Goal: Task Accomplishment & Management: Complete application form

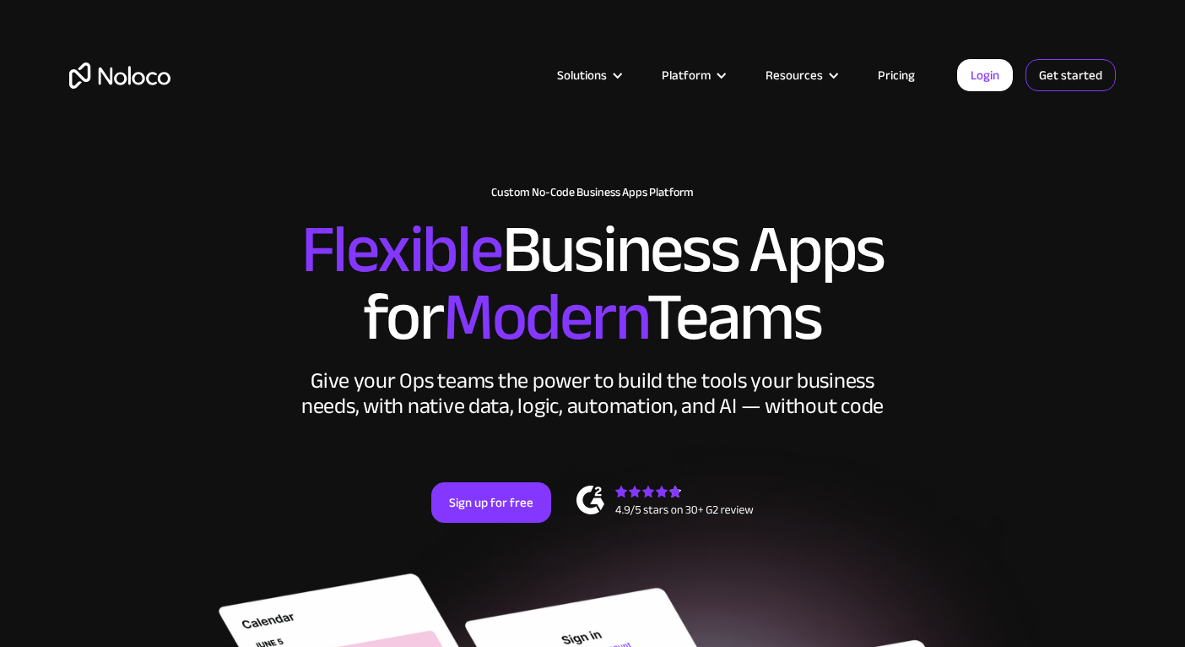
click at [0, 0] on link "Get started" at bounding box center [0, 0] width 0 height 0
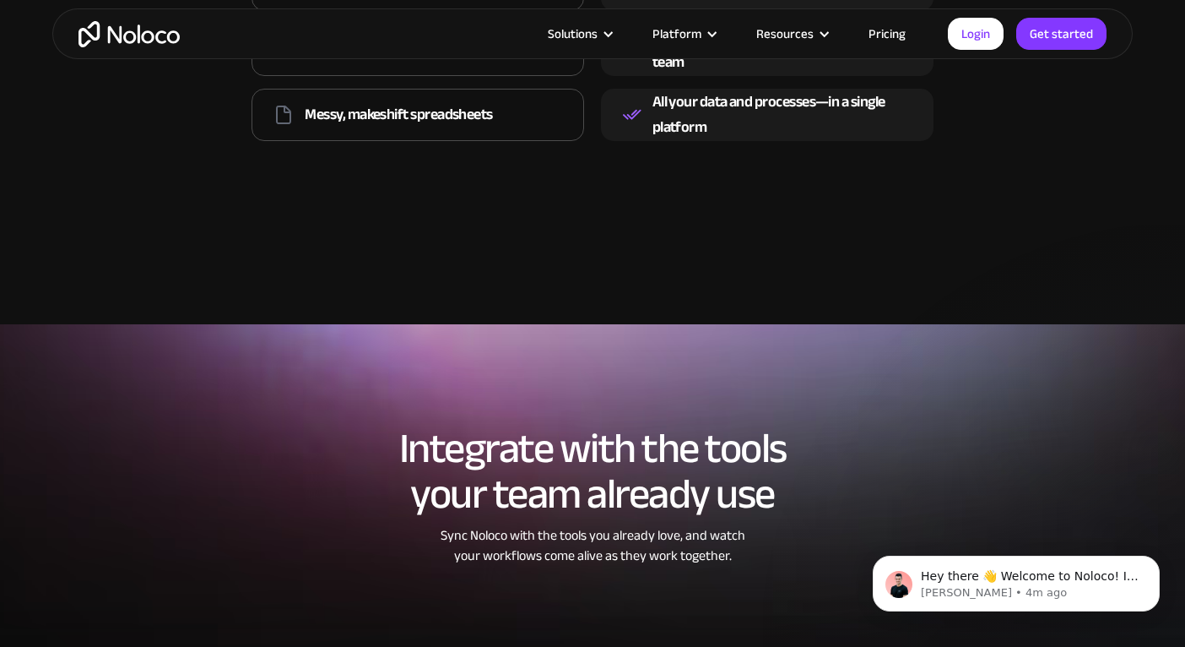
scroll to position [2598, 0]
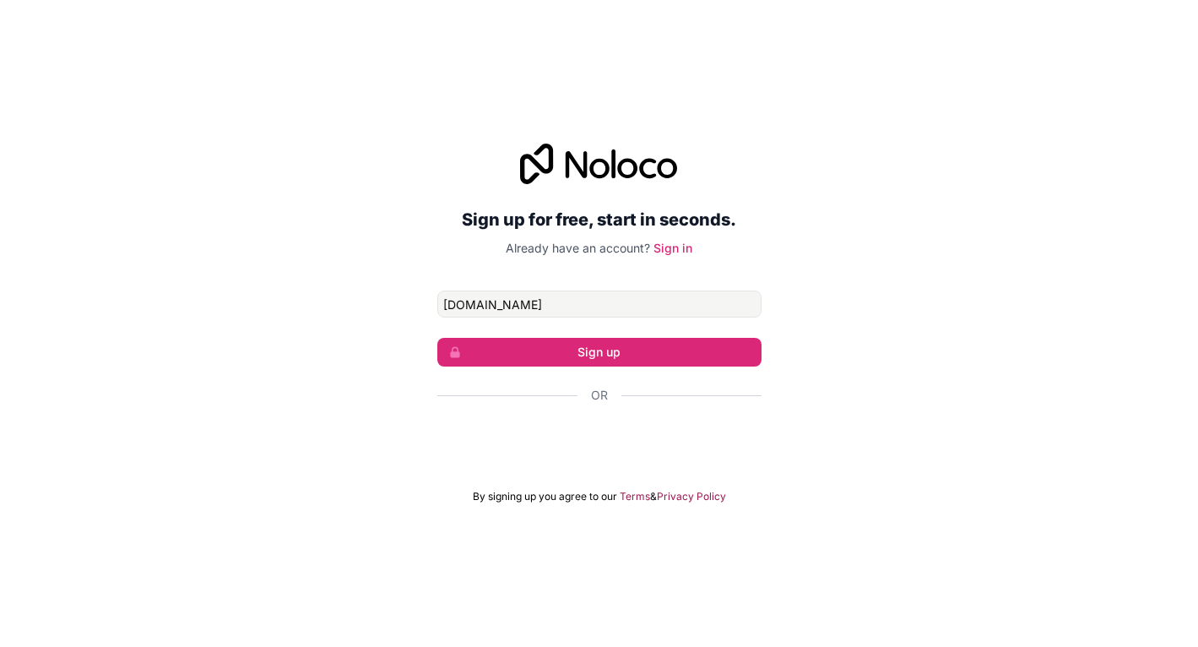
type input "[EMAIL_ADDRESS][PERSON_NAME][DOMAIN_NAME]"
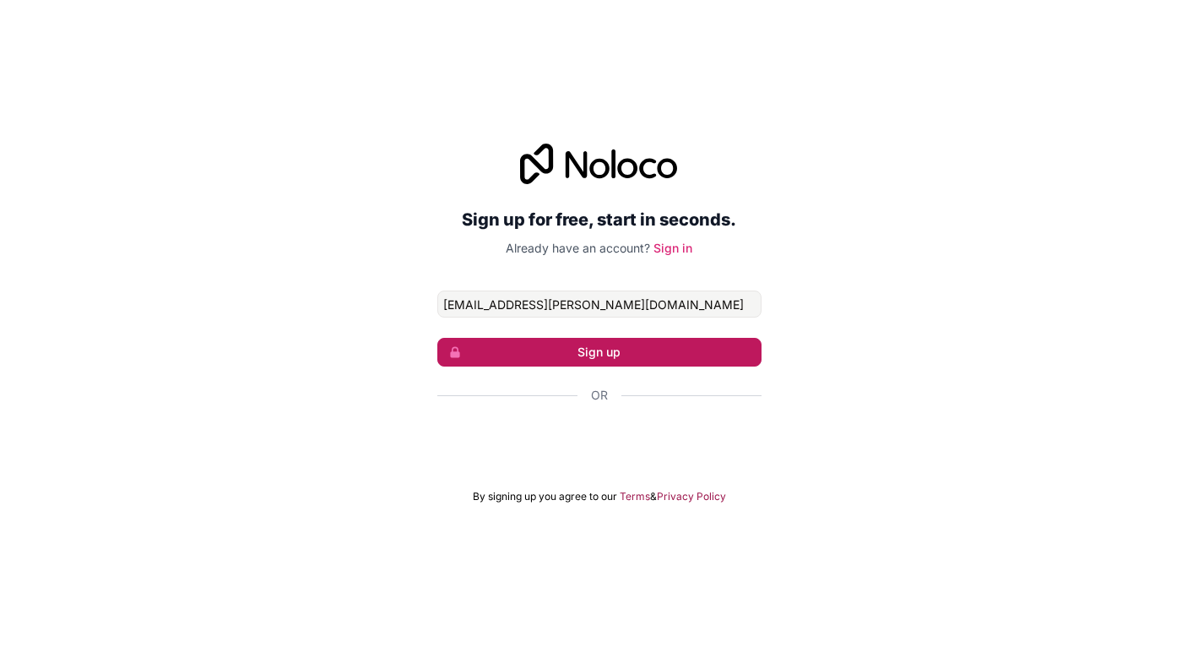
click at [616, 355] on button "Sign up" at bounding box center [599, 352] width 324 height 29
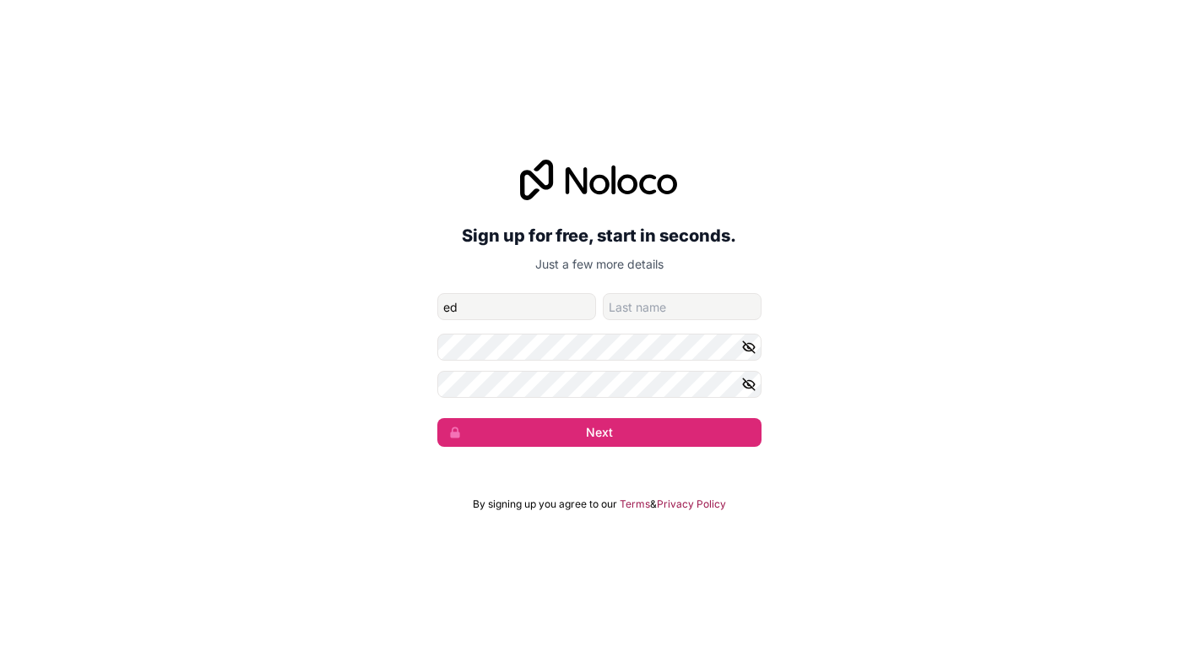
type input "ed"
click at [633, 305] on input "family-name" at bounding box center [682, 306] width 159 height 27
type input "[PERSON_NAME]"
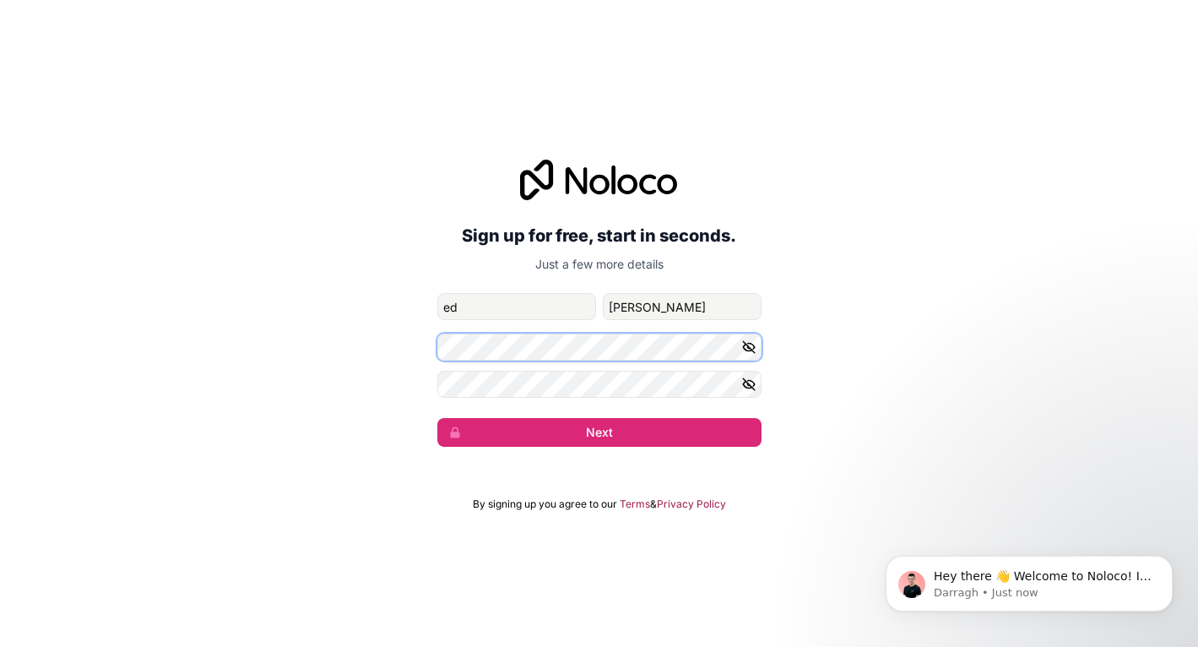
click at [437, 418] on button "Next" at bounding box center [599, 432] width 324 height 29
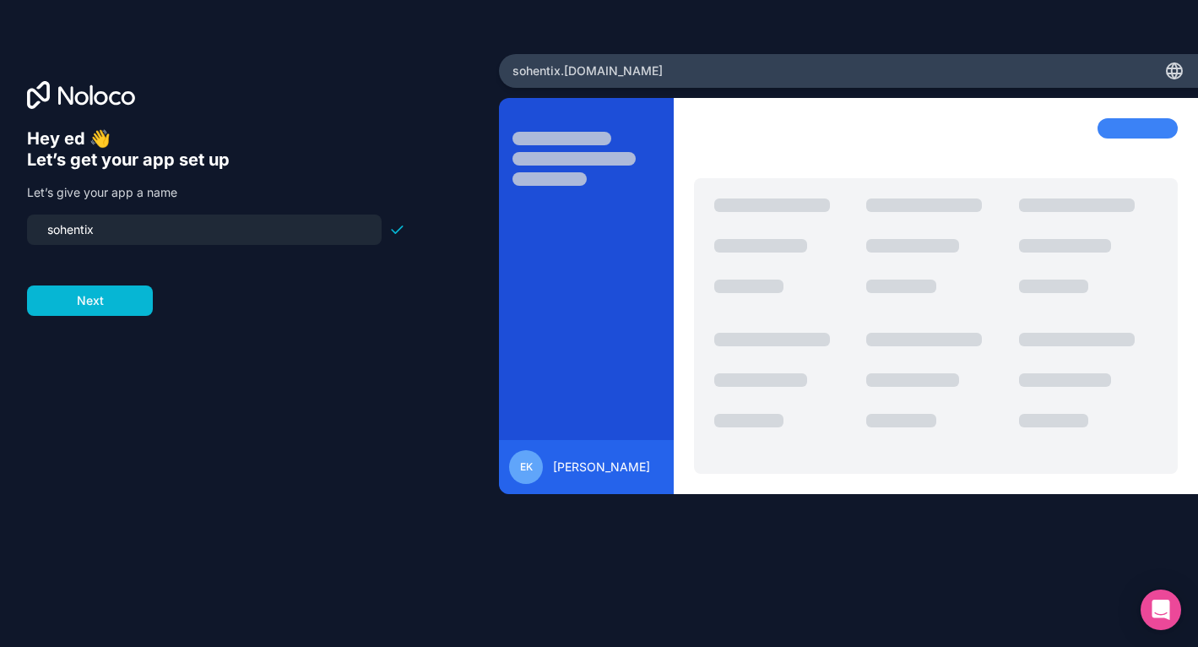
click at [232, 228] on input "sohentix" at bounding box center [204, 230] width 334 height 24
type input "fynix"
click at [108, 303] on button "Next" at bounding box center [90, 300] width 126 height 30
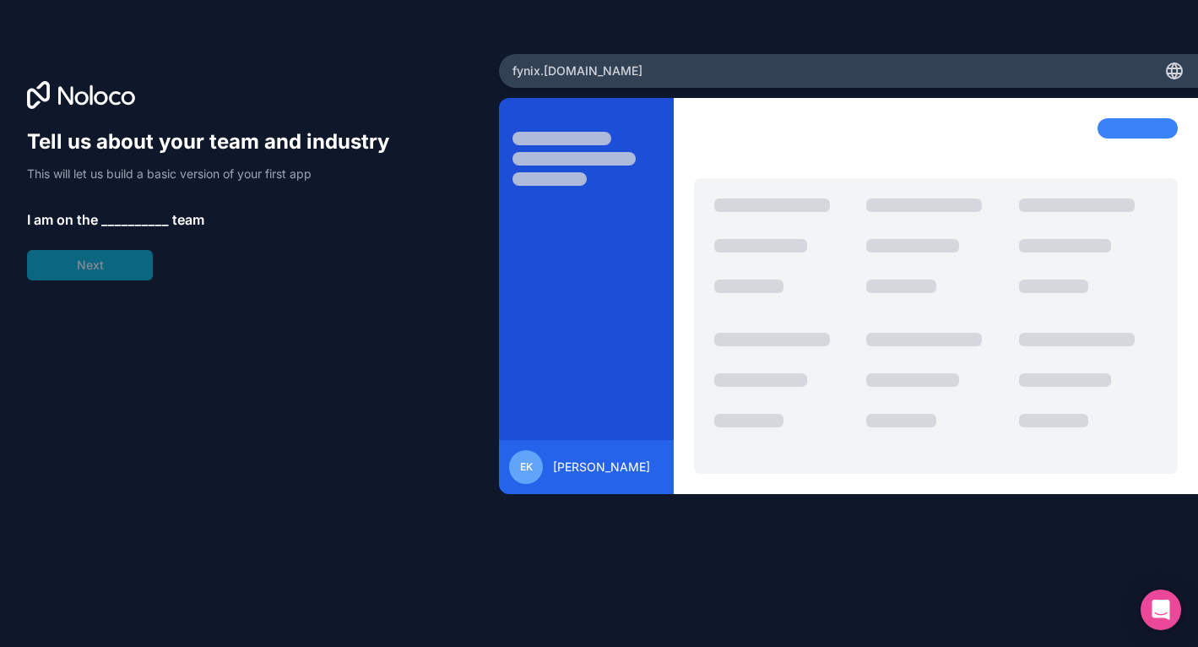
click at [119, 220] on span "__________" at bounding box center [135, 219] width 68 height 20
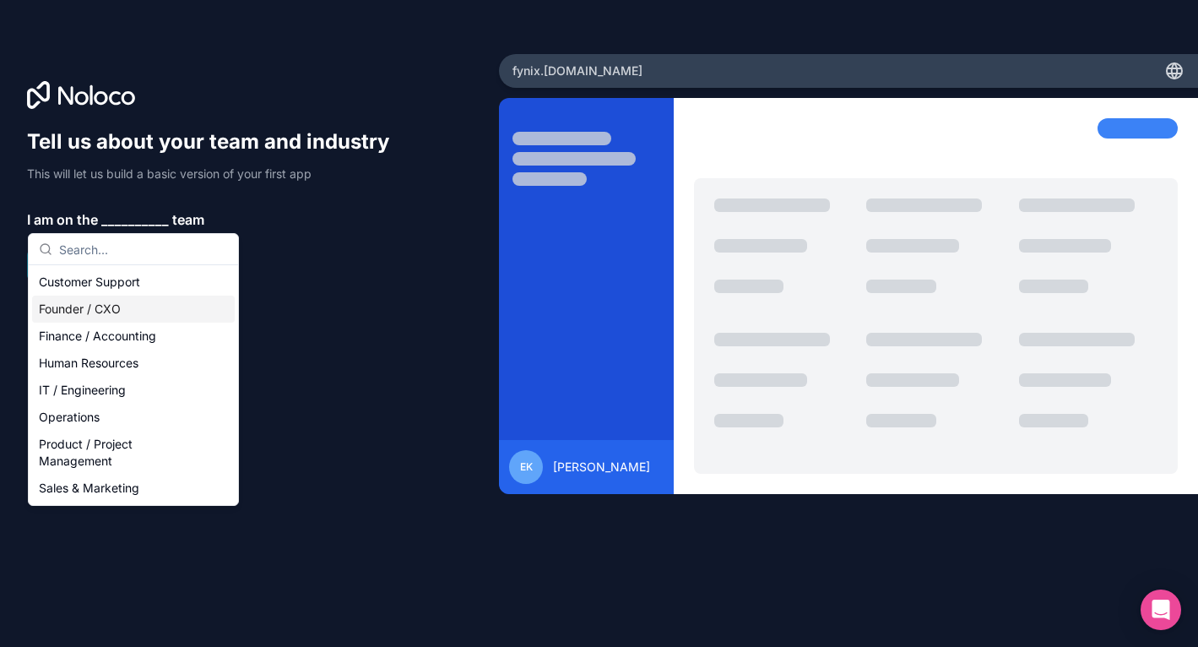
click at [95, 312] on div "Founder / CXO" at bounding box center [133, 309] width 203 height 27
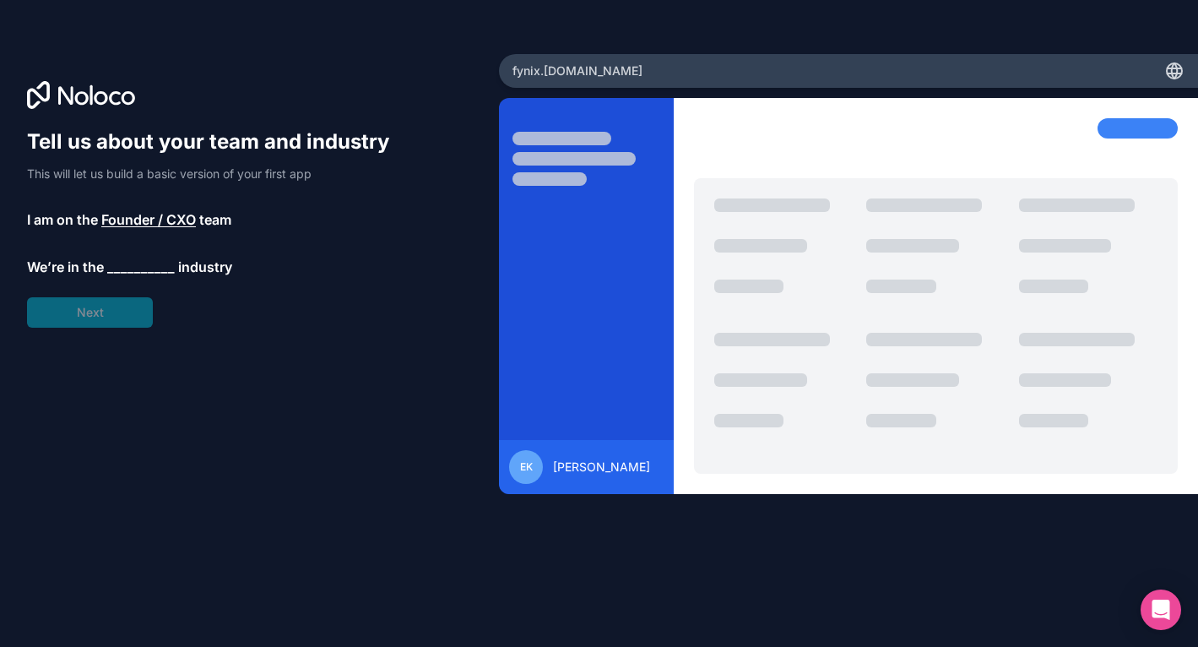
click at [102, 273] on span "We’re in the" at bounding box center [65, 267] width 77 height 20
click at [115, 264] on span "__________" at bounding box center [141, 267] width 68 height 20
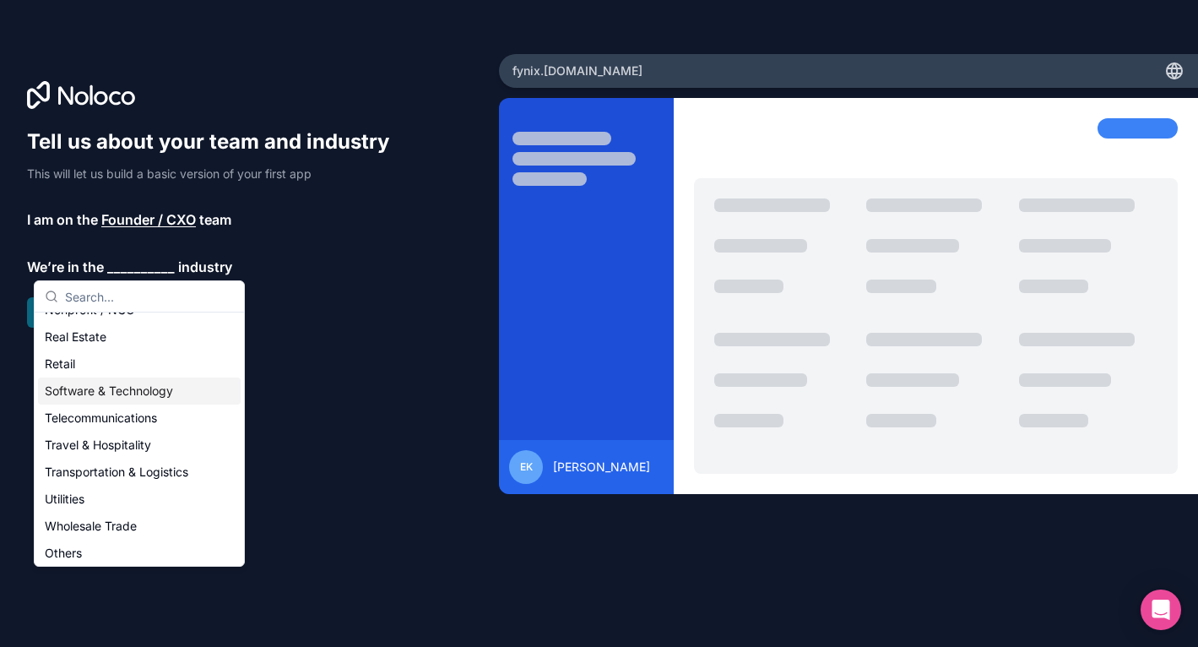
scroll to position [348, 0]
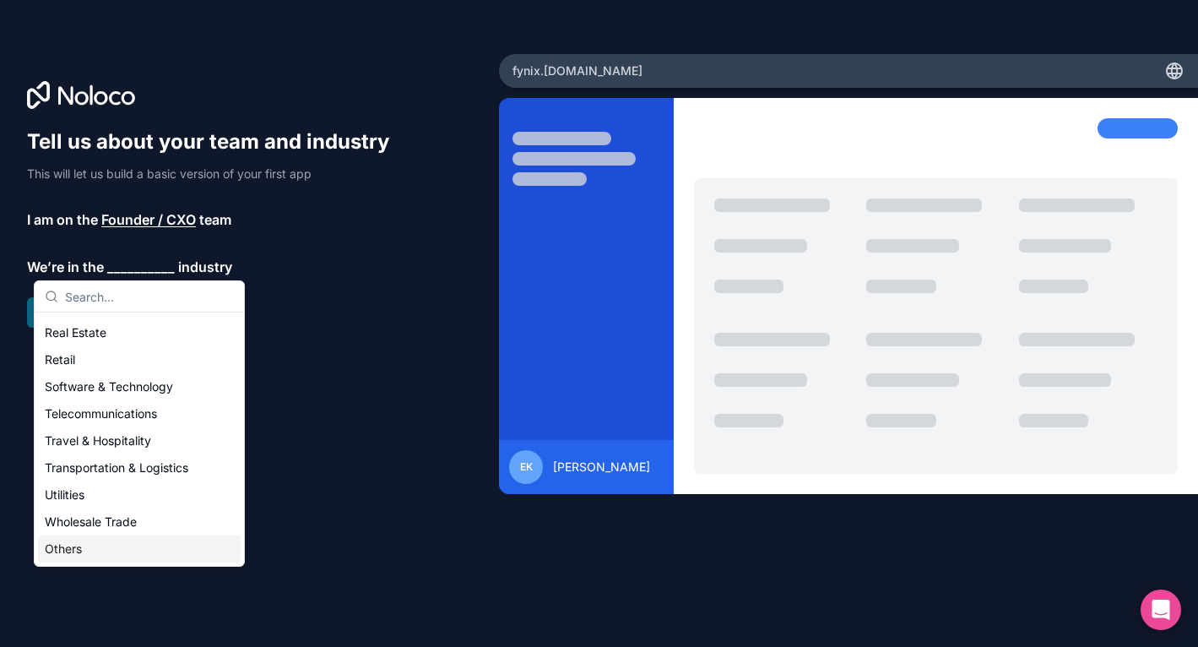
click at [62, 550] on div "Others" at bounding box center [139, 548] width 203 height 27
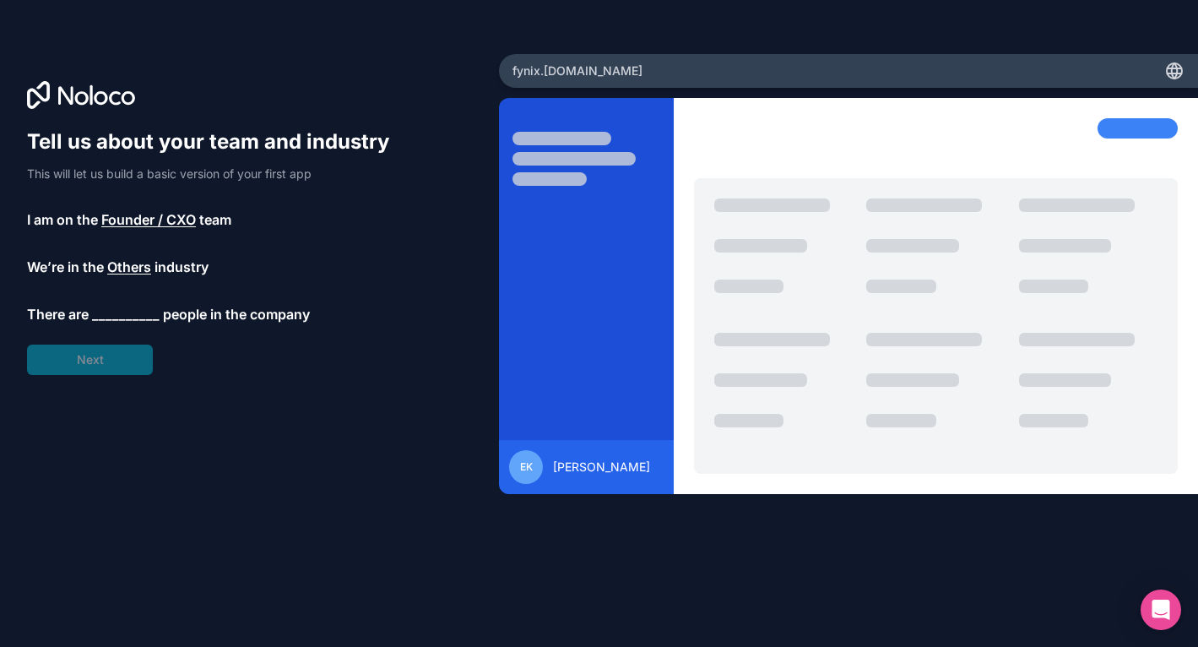
click at [105, 312] on span "__________" at bounding box center [126, 314] width 68 height 20
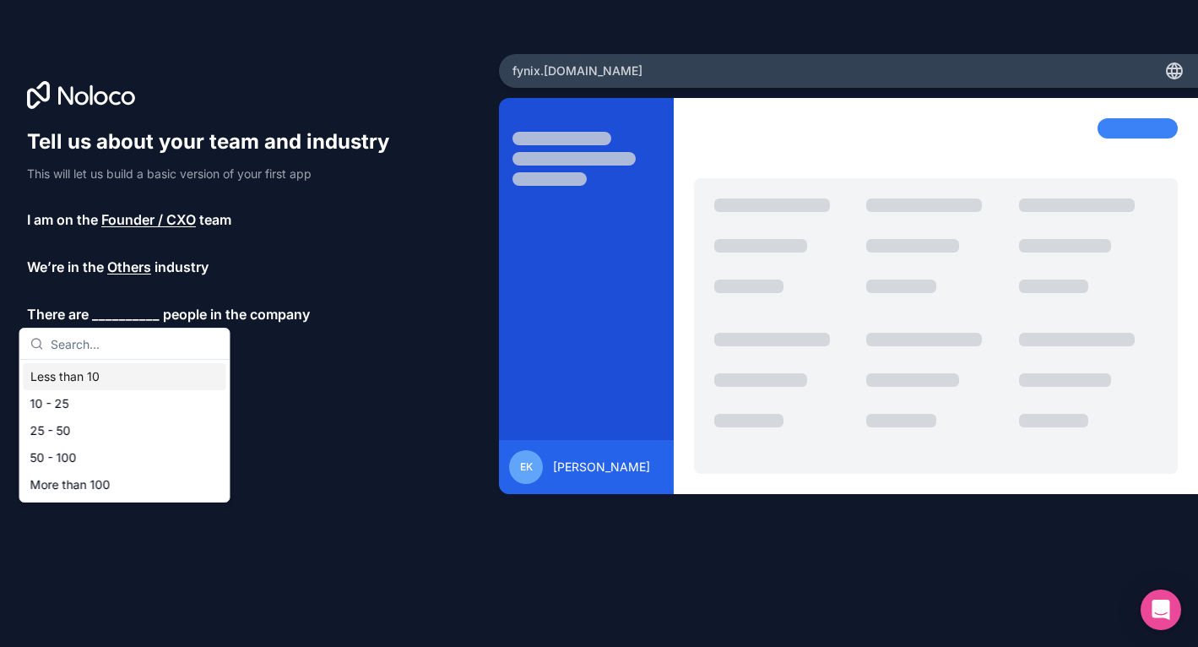
click at [52, 377] on div "Less than 10" at bounding box center [125, 376] width 203 height 27
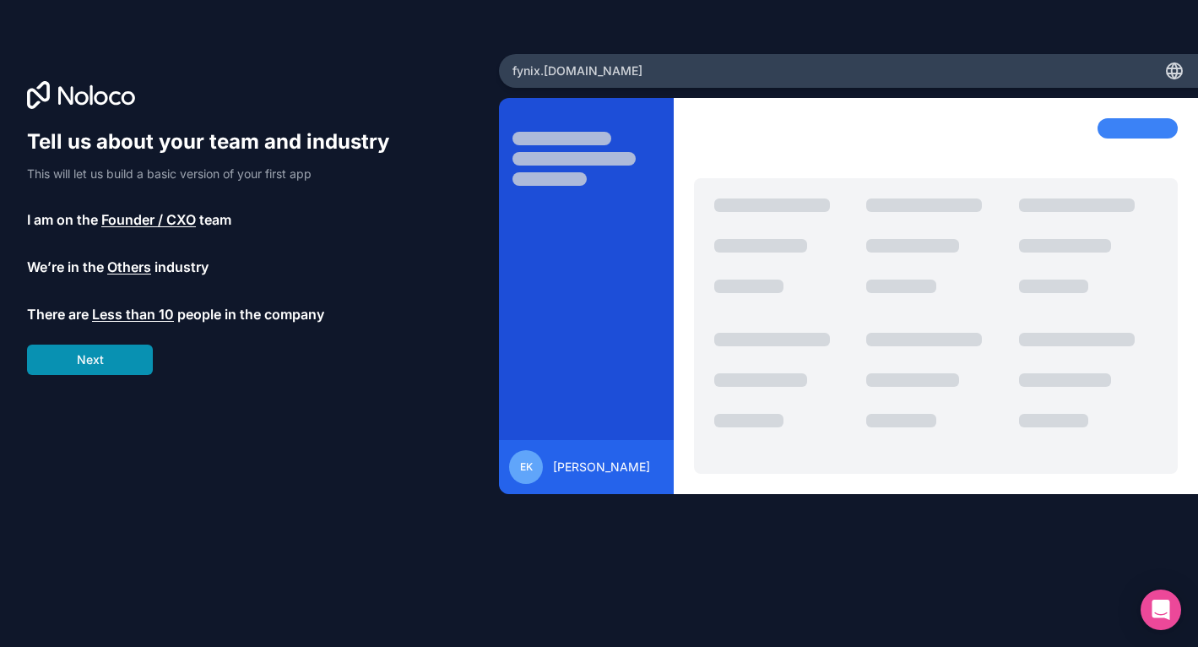
click at [66, 369] on button "Next" at bounding box center [90, 359] width 126 height 30
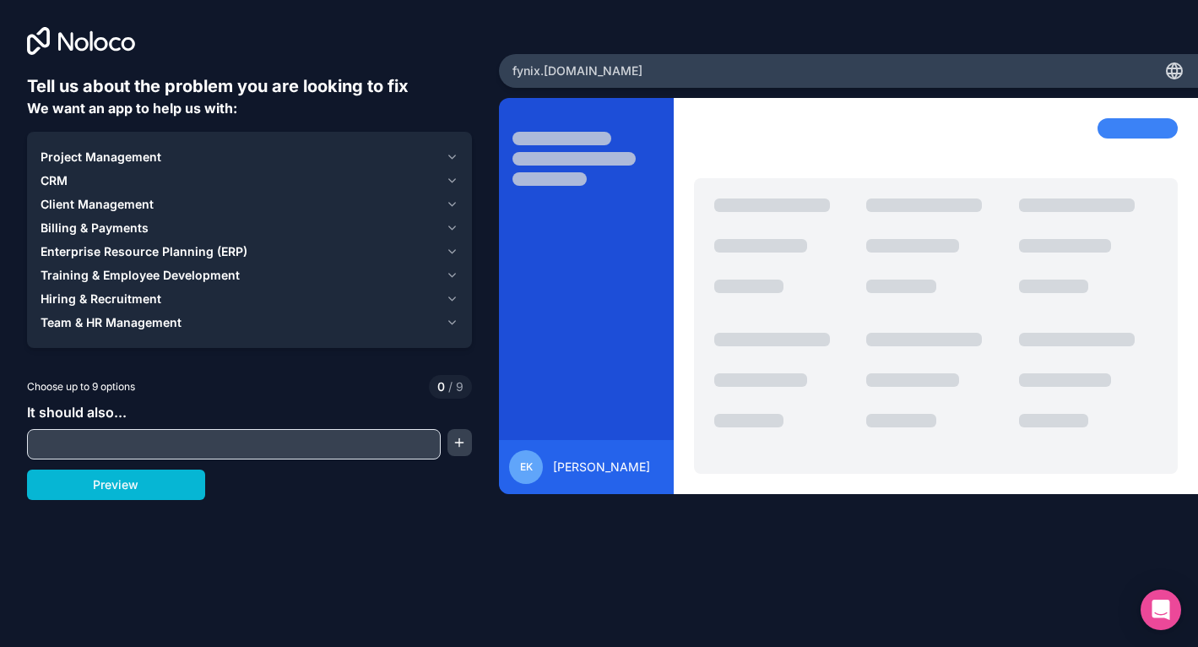
click at [160, 204] on div "Client Management" at bounding box center [240, 204] width 399 height 17
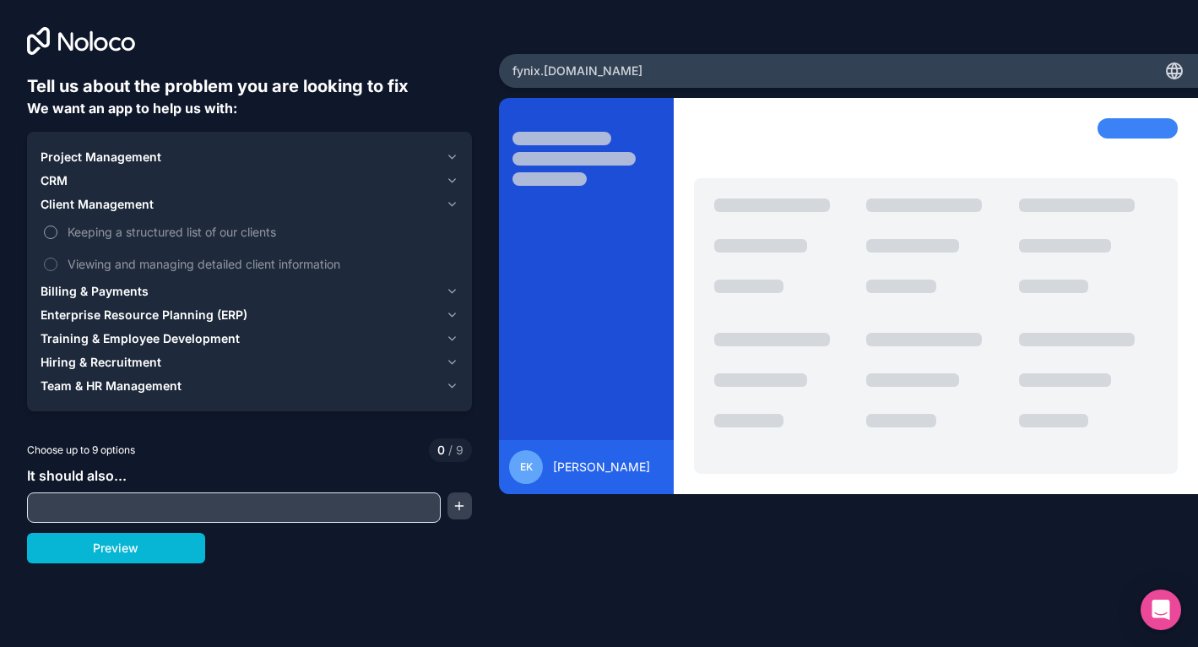
click at [54, 233] on button "Keeping a structured list of our clients" at bounding box center [51, 232] width 14 height 14
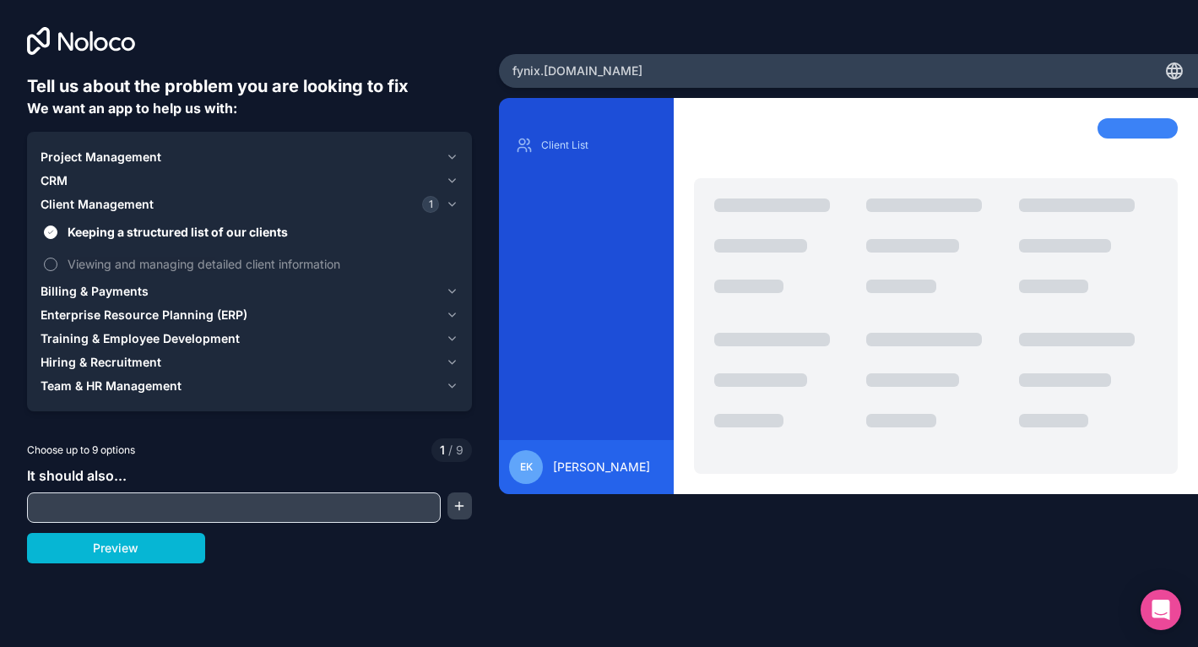
click at [50, 264] on button "Viewing and managing detailed client information" at bounding box center [51, 265] width 14 height 14
click at [91, 290] on span "Billing & Payments" at bounding box center [95, 291] width 108 height 17
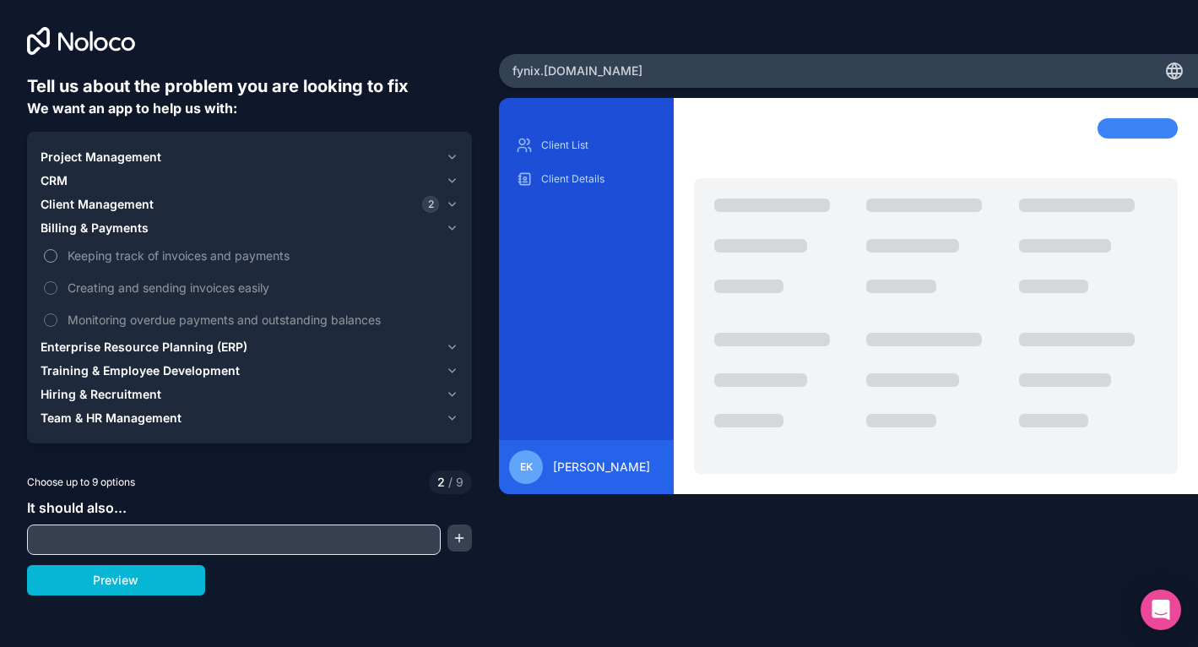
click at [55, 257] on button "Keeping track of invoices and payments" at bounding box center [51, 256] width 14 height 14
click at [52, 316] on button "Monitoring overdue payments and outstanding balances" at bounding box center [51, 320] width 14 height 14
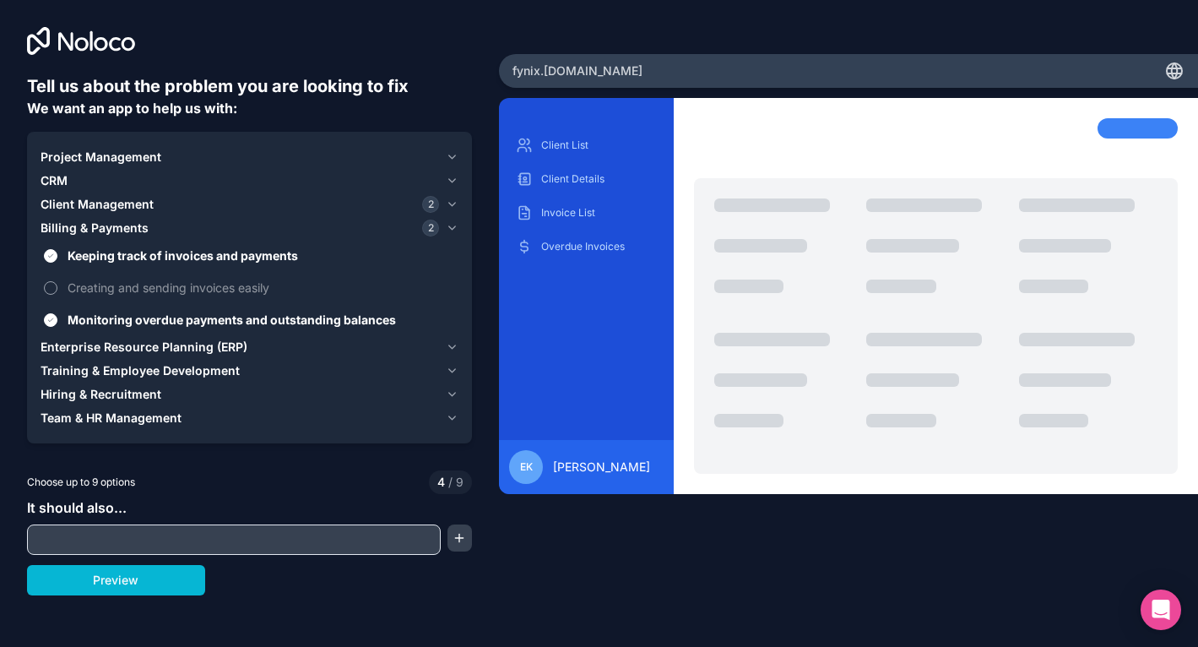
click at [51, 278] on label "Creating and sending invoices easily" at bounding box center [250, 287] width 418 height 31
click at [51, 281] on button "Creating and sending invoices easily" at bounding box center [51, 288] width 14 height 14
click at [169, 535] on input "text" at bounding box center [233, 540] width 405 height 24
click at [103, 166] on button "Project Management" at bounding box center [250, 157] width 418 height 24
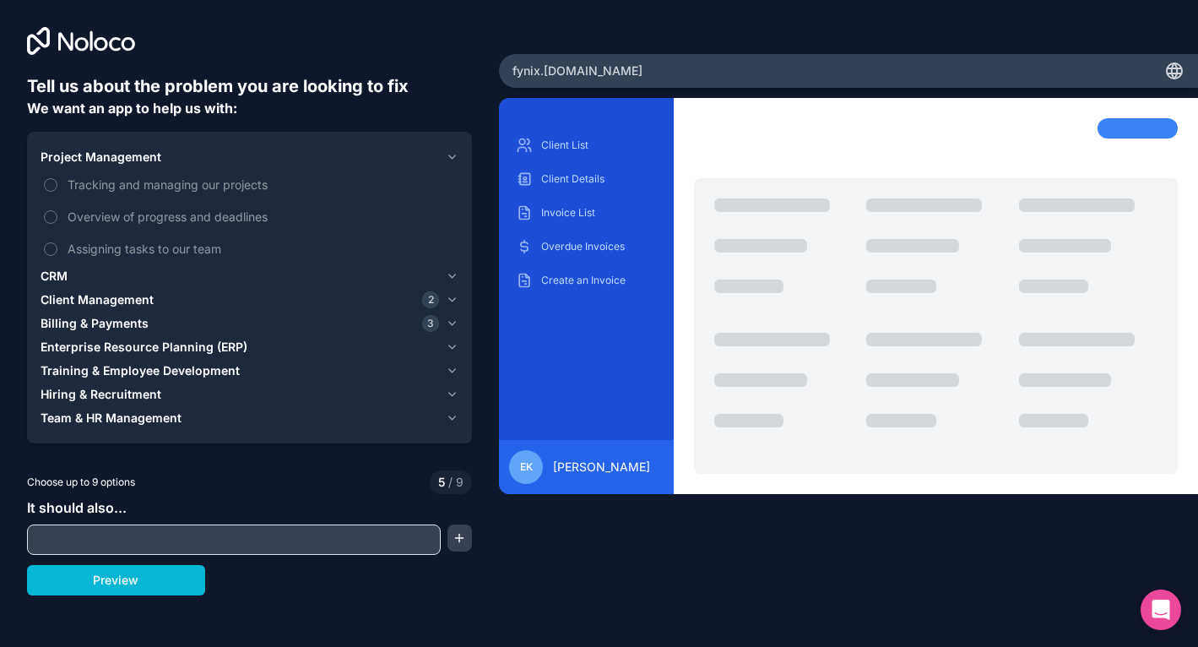
click at [126, 521] on div "It should also..." at bounding box center [249, 525] width 445 height 57
click at [126, 524] on div "It should also..." at bounding box center [249, 525] width 445 height 57
click at [124, 530] on input "text" at bounding box center [233, 540] width 405 height 24
click at [166, 576] on button "Preview" at bounding box center [116, 580] width 178 height 30
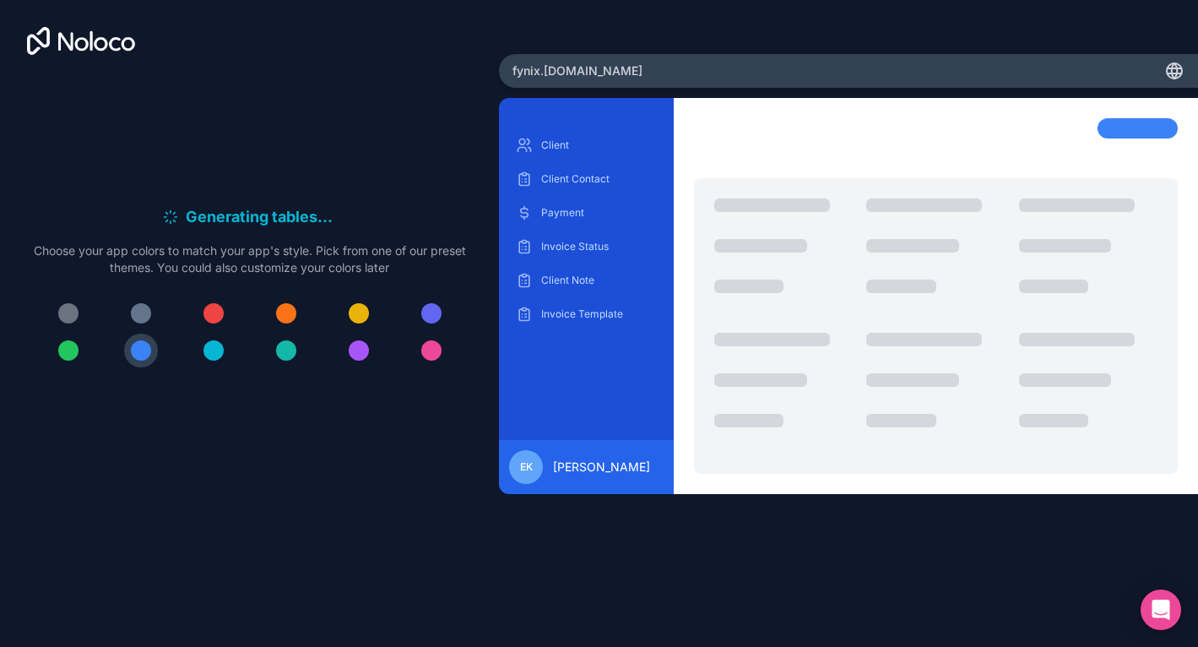
click at [290, 319] on div at bounding box center [286, 313] width 20 height 20
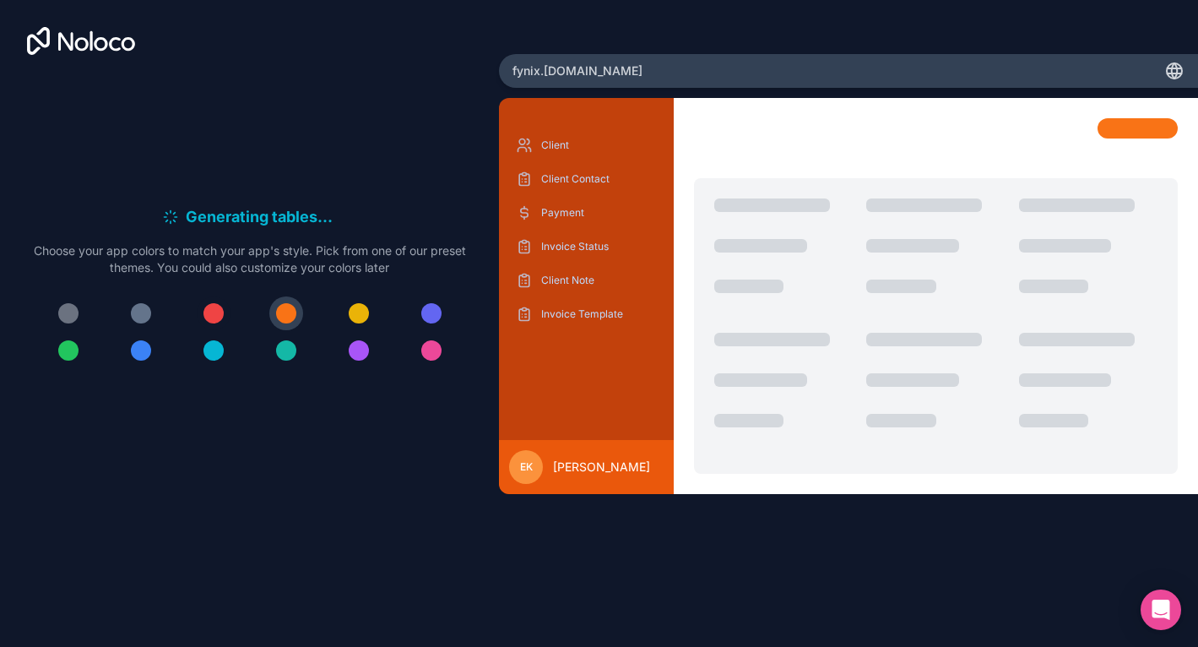
click at [215, 312] on div at bounding box center [213, 313] width 20 height 20
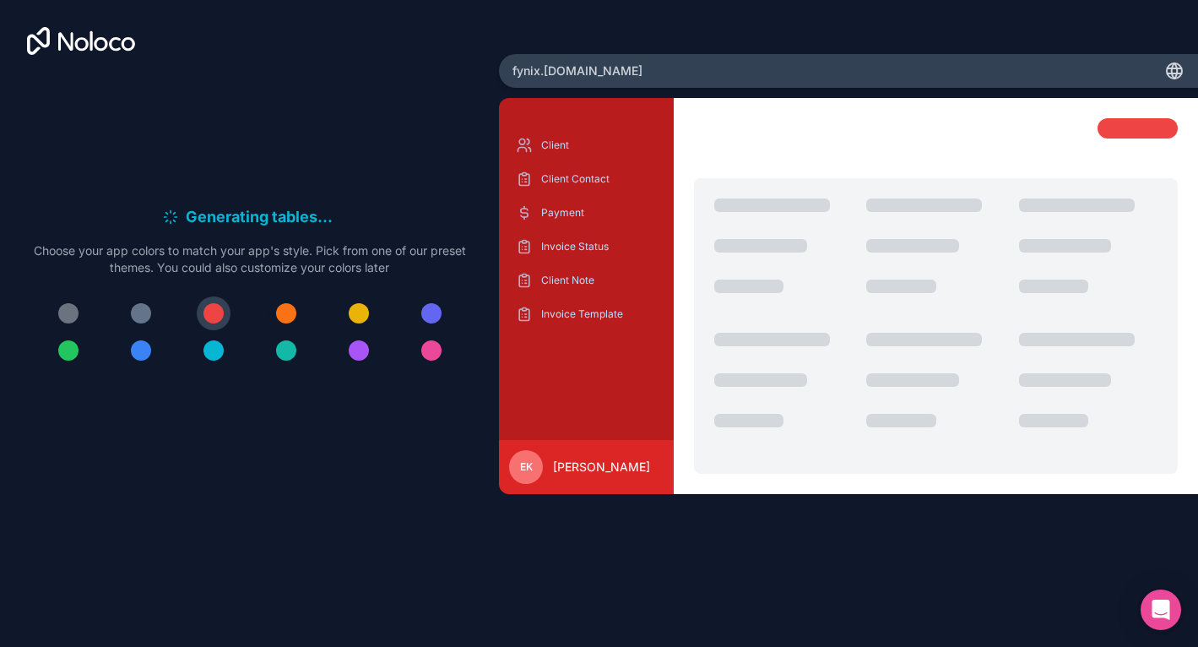
click at [285, 316] on div at bounding box center [286, 313] width 20 height 20
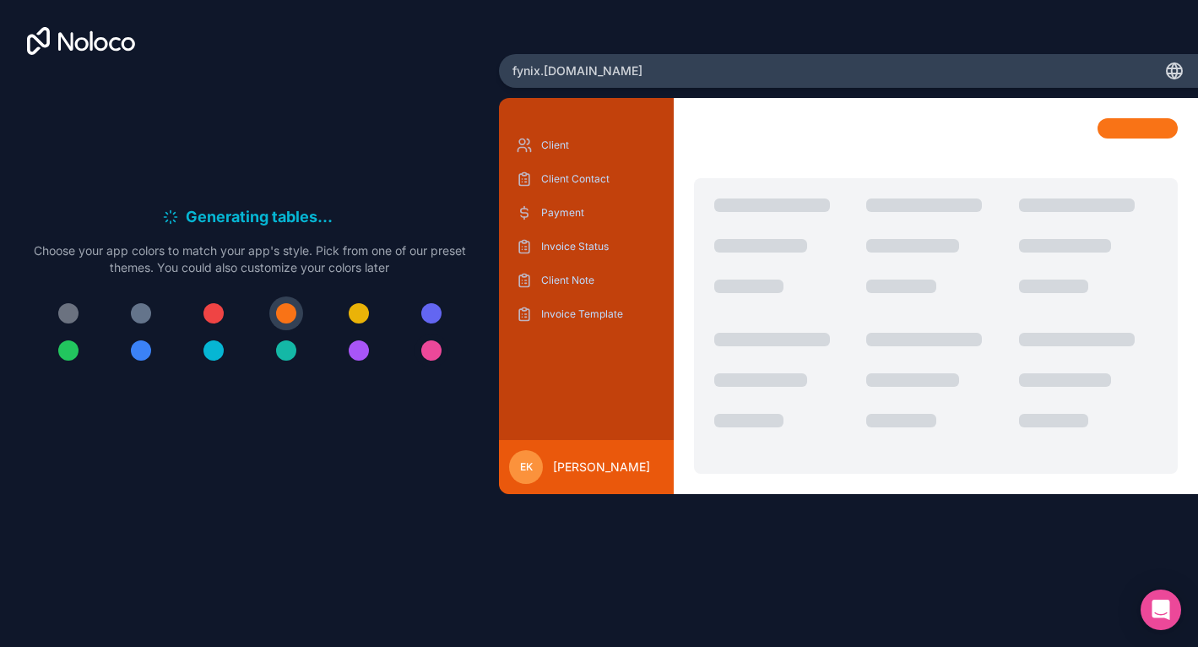
click at [437, 350] on div at bounding box center [431, 350] width 20 height 20
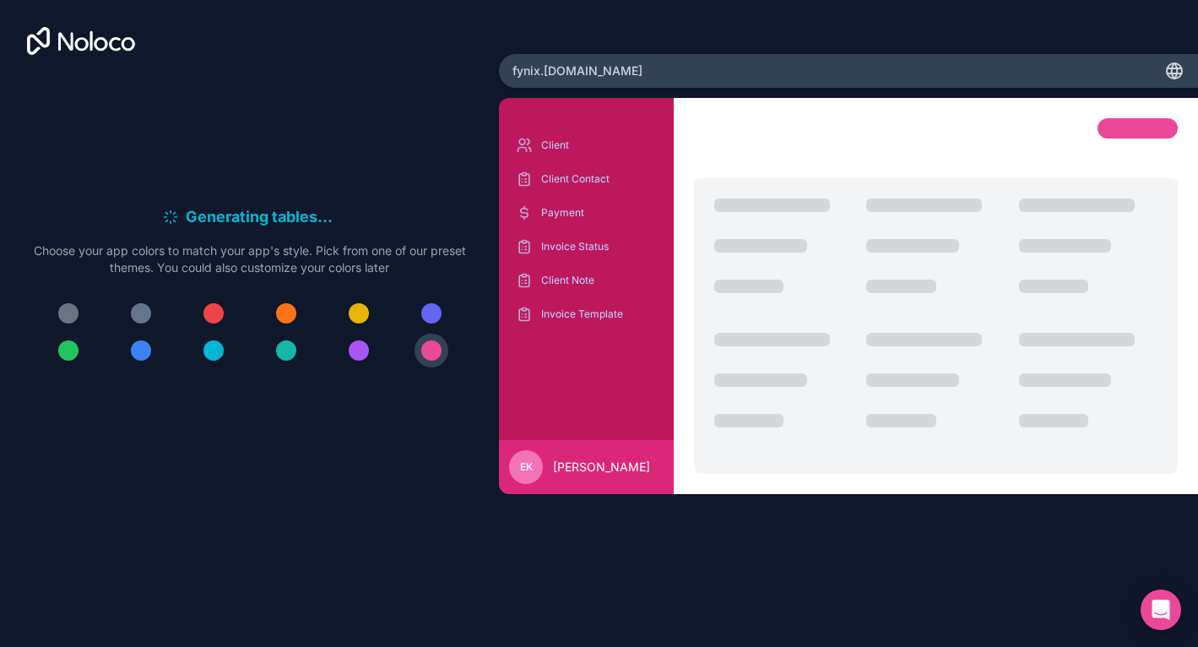
click at [276, 317] on div at bounding box center [286, 313] width 20 height 20
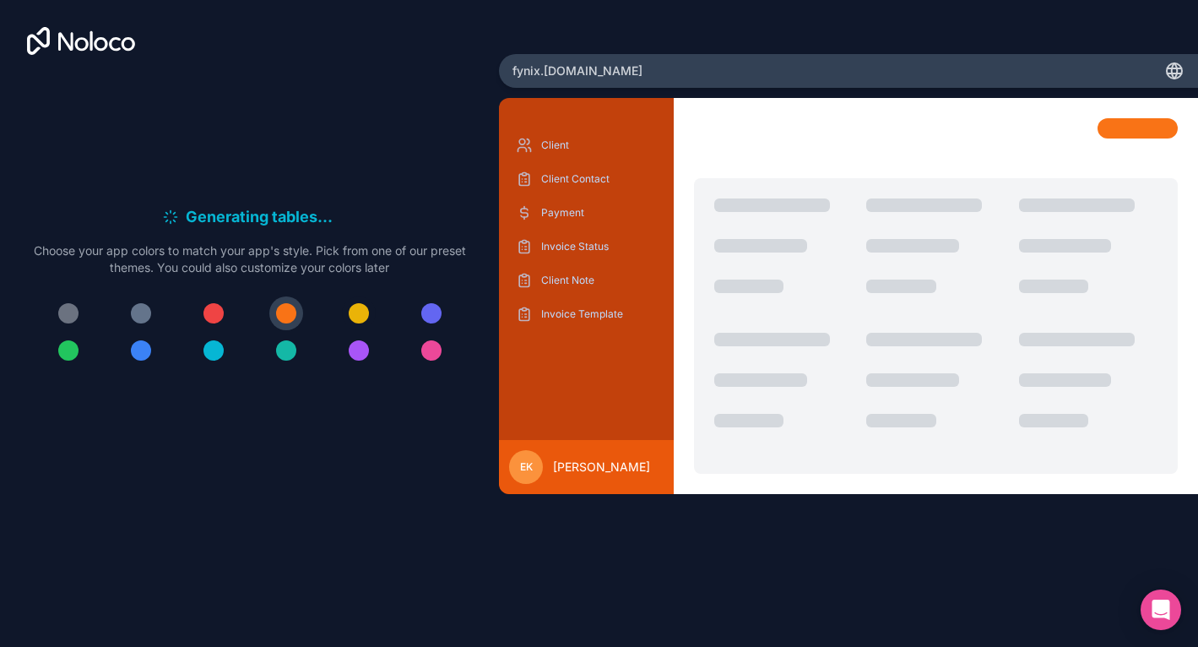
click at [350, 317] on button at bounding box center [359, 313] width 34 height 34
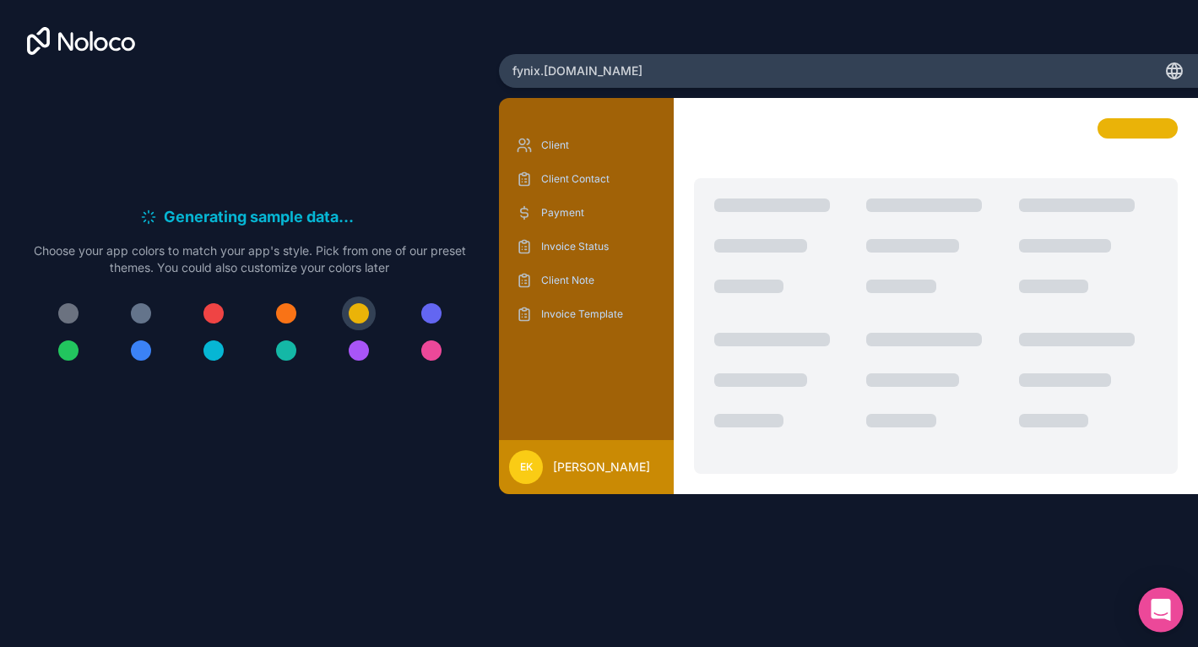
click at [1153, 625] on div "Open Intercom Messenger" at bounding box center [1161, 610] width 45 height 45
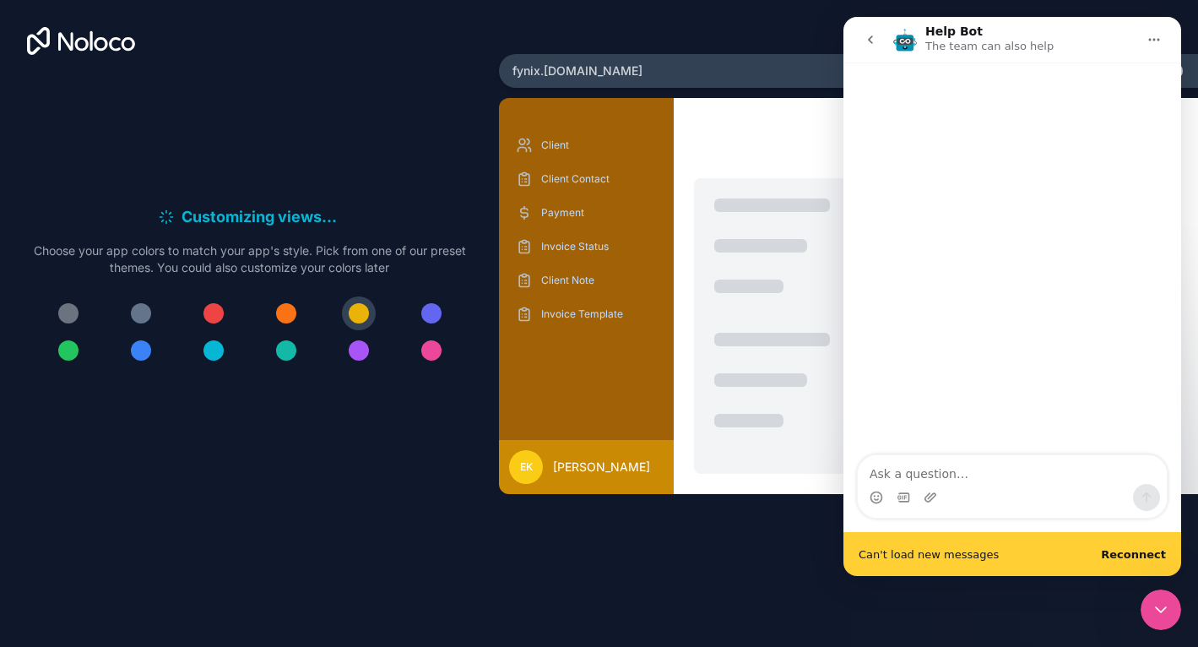
click at [643, 533] on div "Client Client Contact Payment Invoice Status Client Note Invoice Template ek [P…" at bounding box center [848, 345] width 699 height 495
click at [871, 44] on icon "go back" at bounding box center [871, 40] width 14 height 14
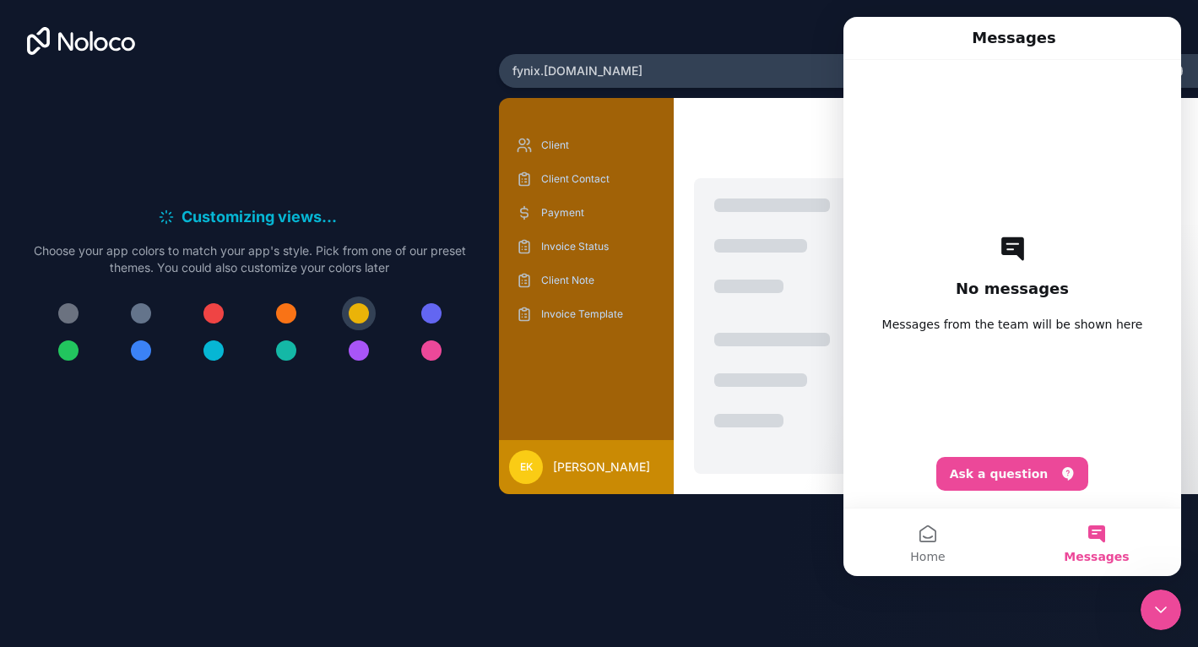
click at [771, 51] on div "Customizing views . . . Meanwhile, let's personalize it! Choose your app colors…" at bounding box center [599, 323] width 1198 height 647
click at [936, 532] on button "Home" at bounding box center [928, 542] width 169 height 68
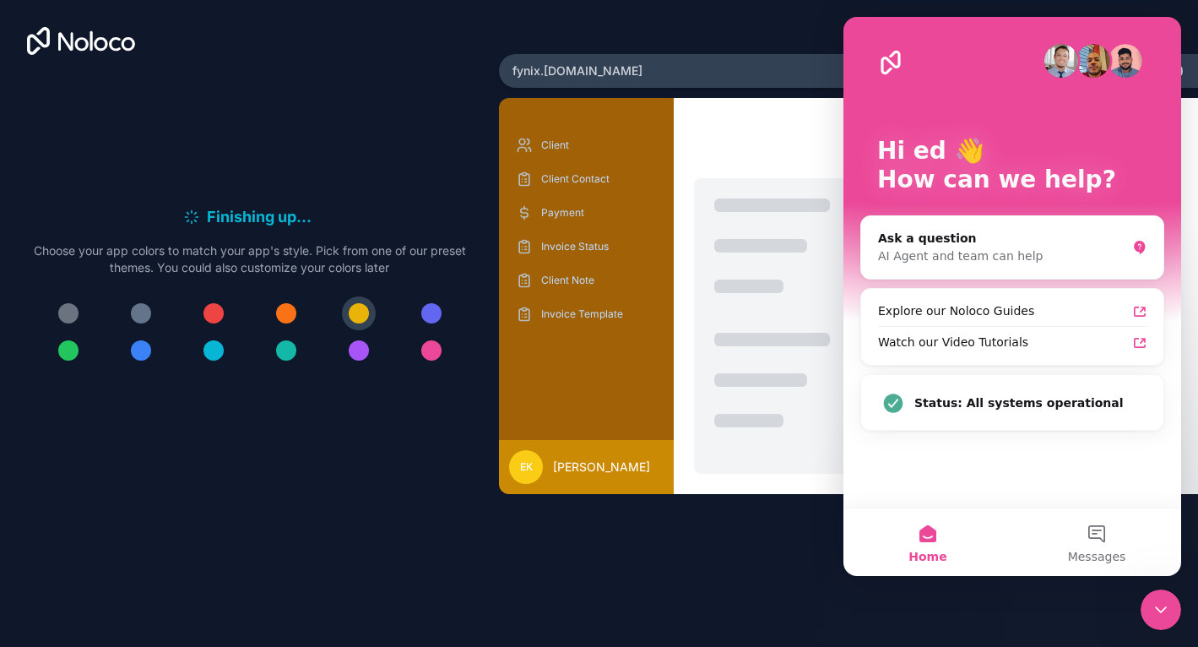
click at [668, 594] on div "Finishing up . . . Meanwhile, let's personalize it! Choose your app colors to m…" at bounding box center [599, 323] width 1198 height 647
click at [744, 24] on div "Finishing up . . . Meanwhile, let's personalize it! Choose your app colors to m…" at bounding box center [599, 323] width 1198 height 647
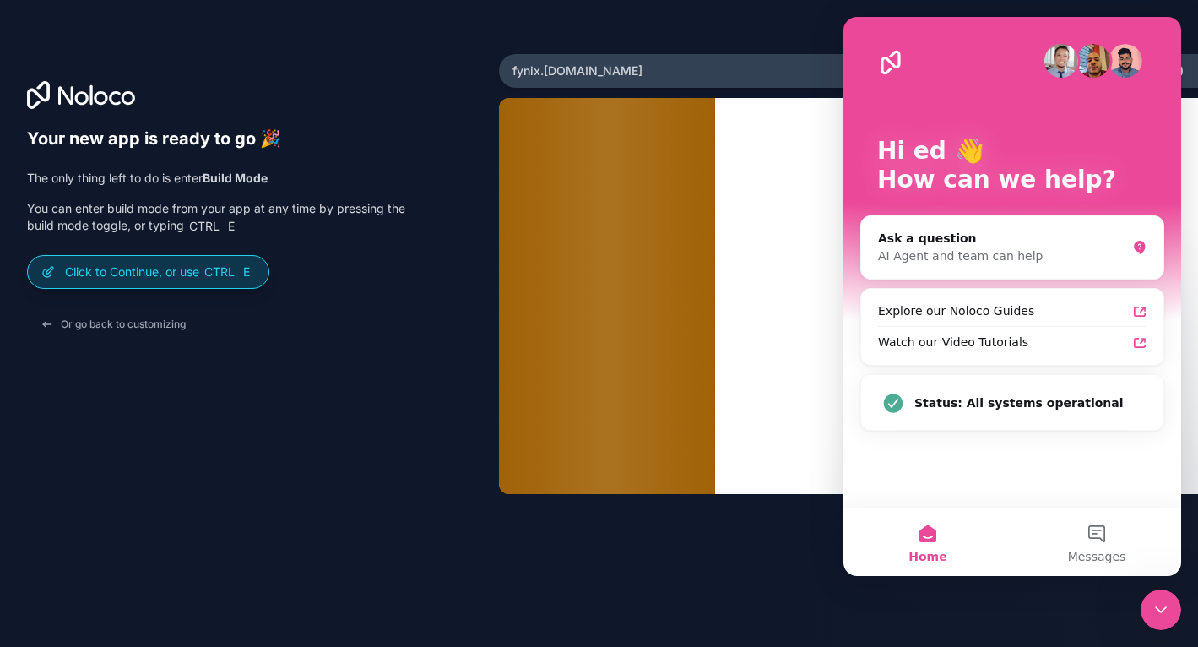
click at [146, 276] on p "Click to Continue, or use Ctrl E" at bounding box center [160, 271] width 190 height 17
